Goal: Transaction & Acquisition: Purchase product/service

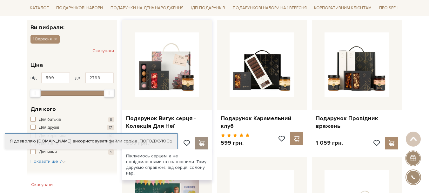
scroll to position [95, 0]
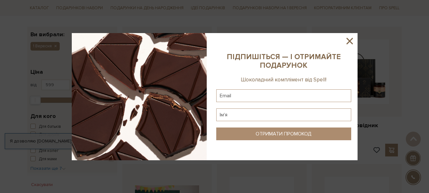
click at [352, 41] on icon at bounding box center [349, 41] width 11 height 11
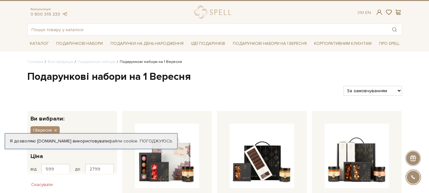
scroll to position [0, 0]
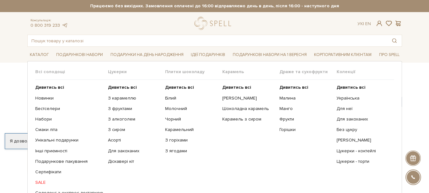
click at [43, 182] on link "SALE" at bounding box center [69, 182] width 68 height 6
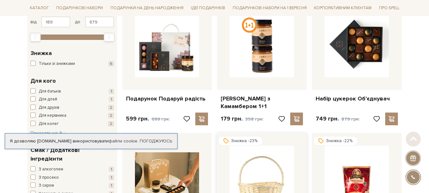
scroll to position [127, 0]
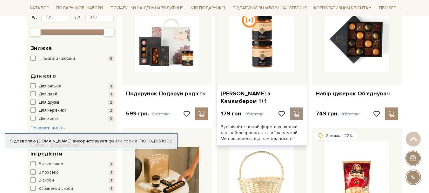
click at [297, 111] on span at bounding box center [296, 114] width 8 height 6
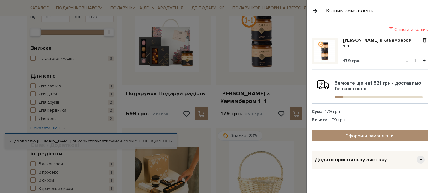
click at [231, 73] on div at bounding box center [216, 96] width 433 height 193
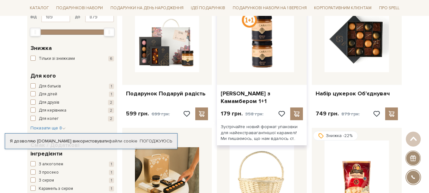
click at [278, 46] on img at bounding box center [261, 40] width 64 height 64
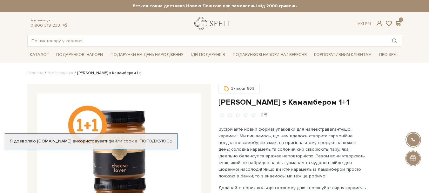
click at [204, 26] on link "logo" at bounding box center [214, 23] width 40 height 13
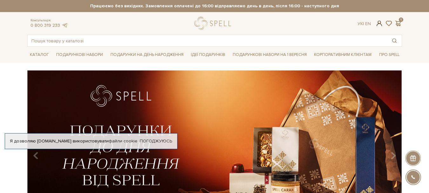
type input "[PERSON_NAME][DOMAIN_NAME][EMAIL_ADDRESS][DOMAIN_NAME]"
click at [377, 24] on span at bounding box center [379, 23] width 8 height 7
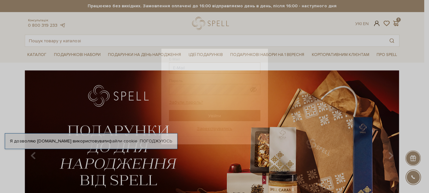
type input "oksana.st@i.ua"
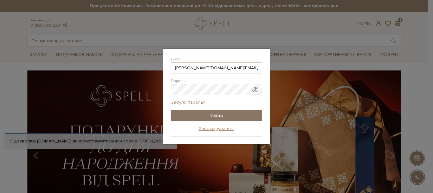
click at [238, 116] on input "Увійти" at bounding box center [216, 115] width 91 height 11
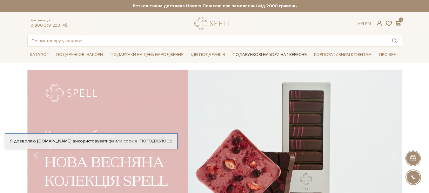
click at [253, 53] on link "Подарункові набори на 1 Вересня" at bounding box center [269, 54] width 79 height 11
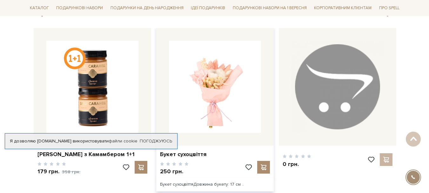
scroll to position [983, 0]
